Goal: Navigation & Orientation: Find specific page/section

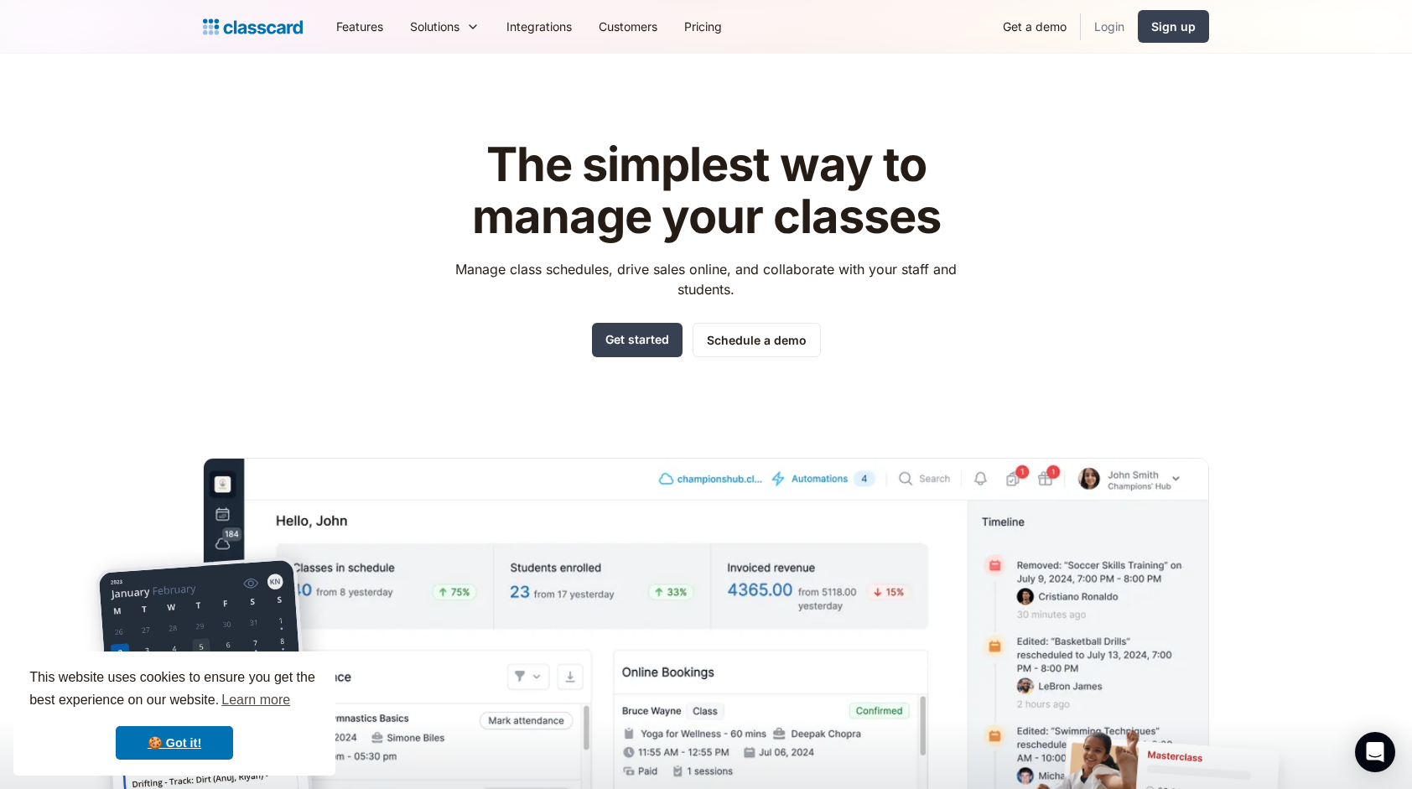
click at [1108, 25] on link "Login" at bounding box center [1109, 27] width 57 height 38
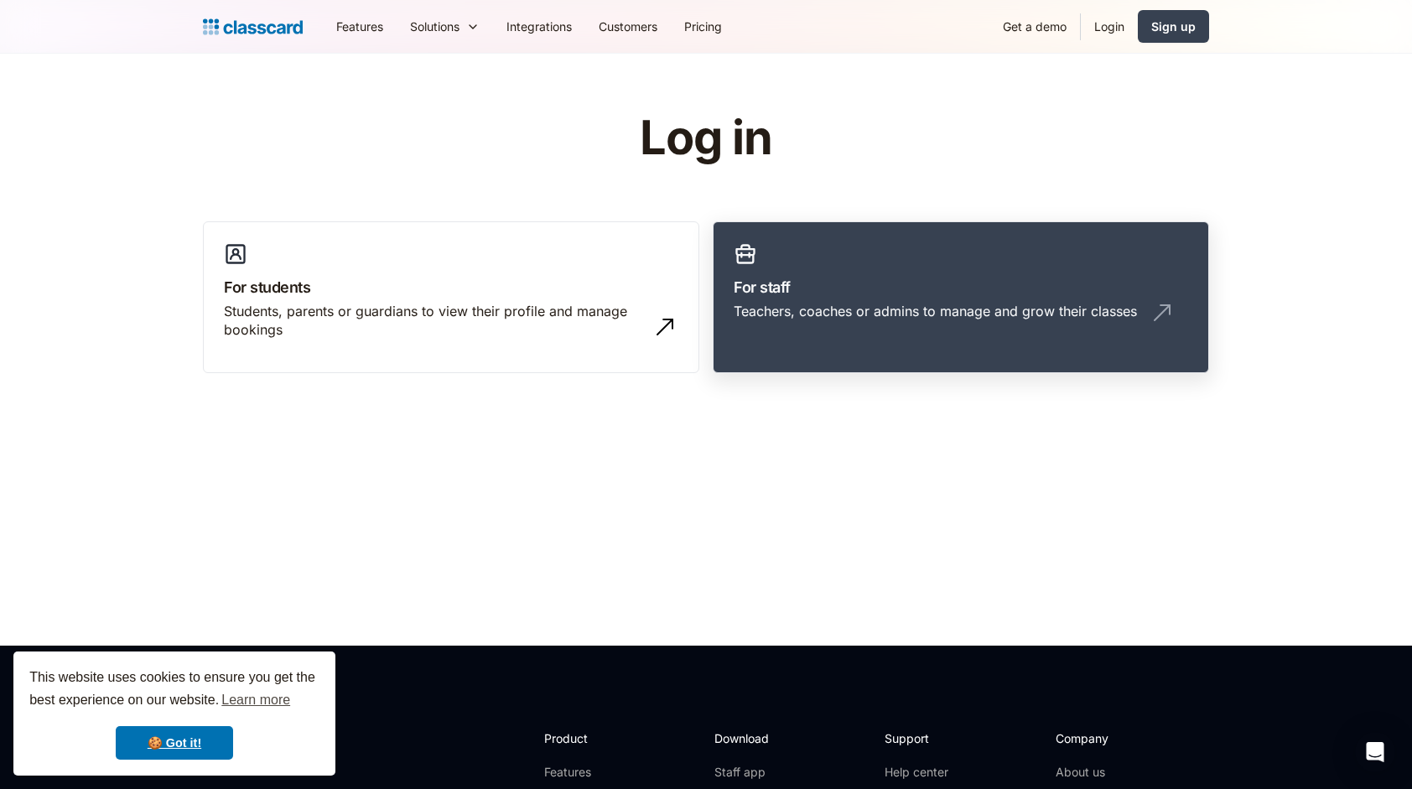
click at [853, 296] on h3 "For staff" at bounding box center [961, 287] width 454 height 23
